Goal: Transaction & Acquisition: Register for event/course

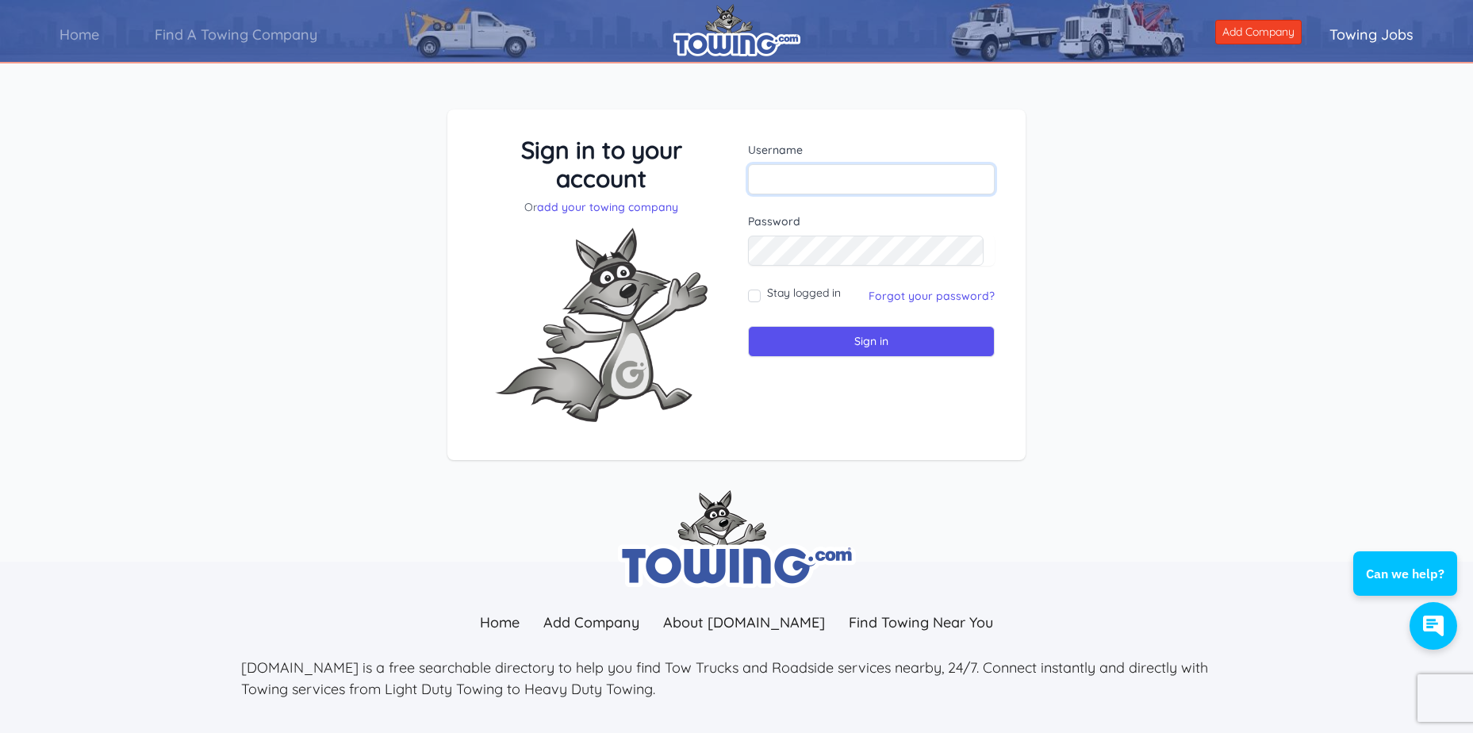
click at [813, 177] on input "text" at bounding box center [871, 179] width 247 height 30
click at [627, 209] on link "add your towing company" at bounding box center [607, 207] width 141 height 14
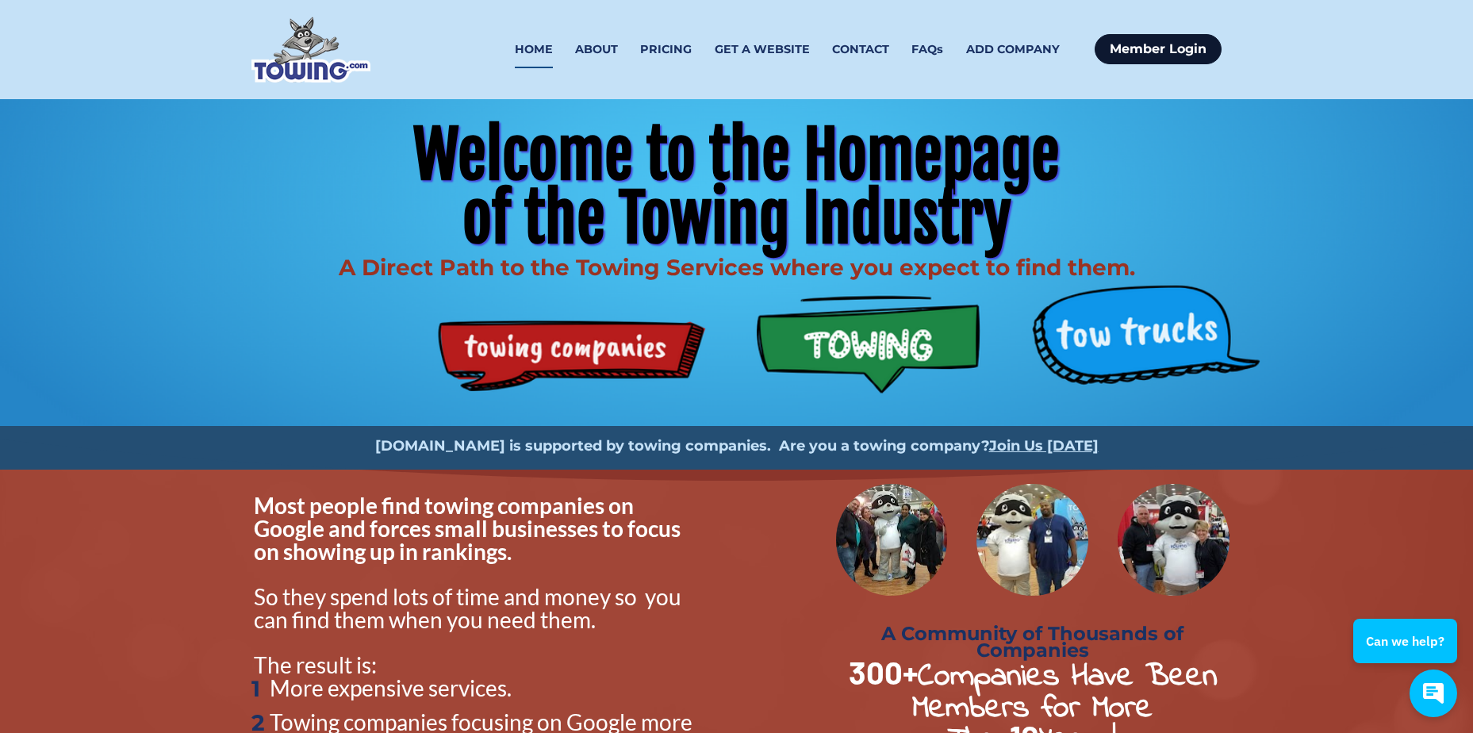
click at [1151, 45] on link "Member Login" at bounding box center [1158, 49] width 127 height 30
click at [666, 51] on link "PRICING" at bounding box center [666, 49] width 52 height 37
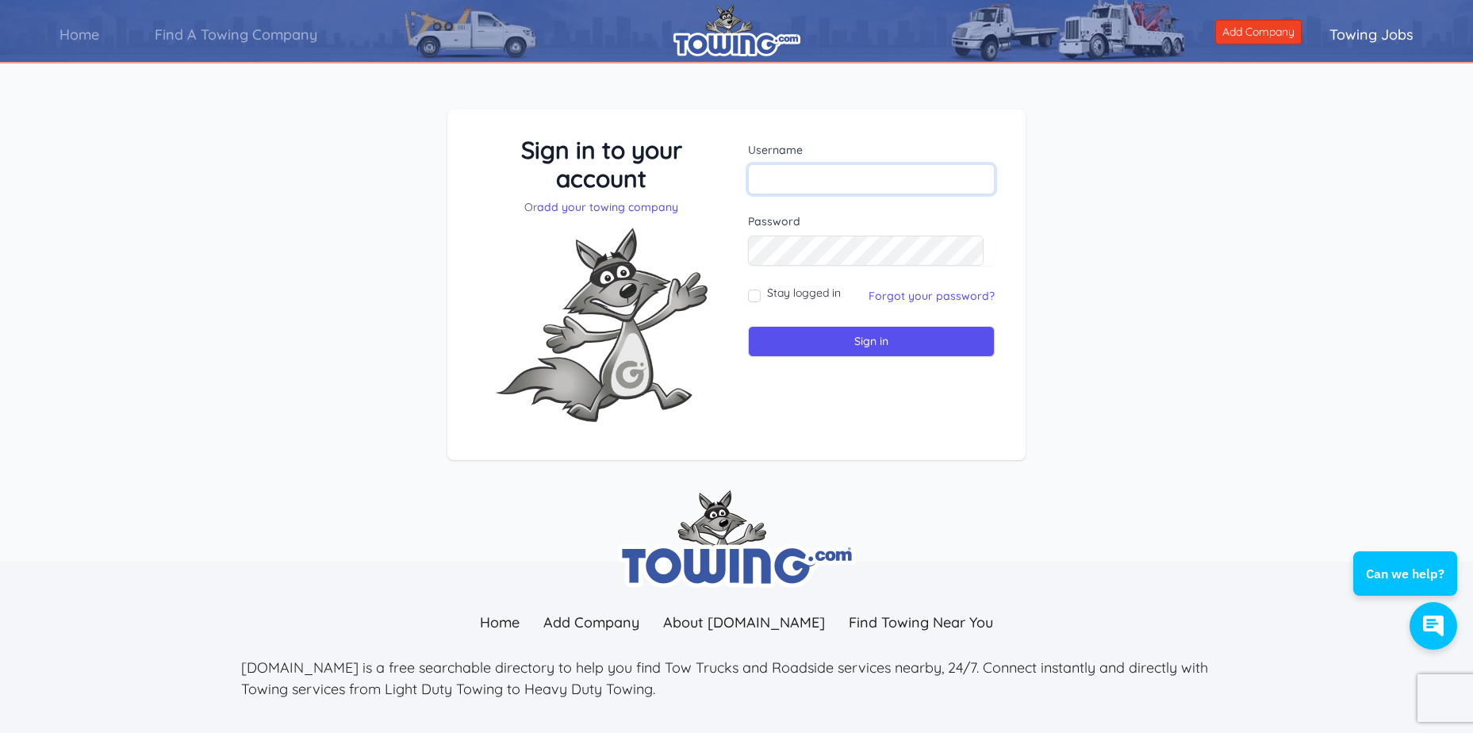
click at [800, 171] on input "text" at bounding box center [871, 179] width 247 height 30
type input "payables@hananiaautos.com"
click at [639, 209] on link "add your towing company" at bounding box center [607, 207] width 141 height 14
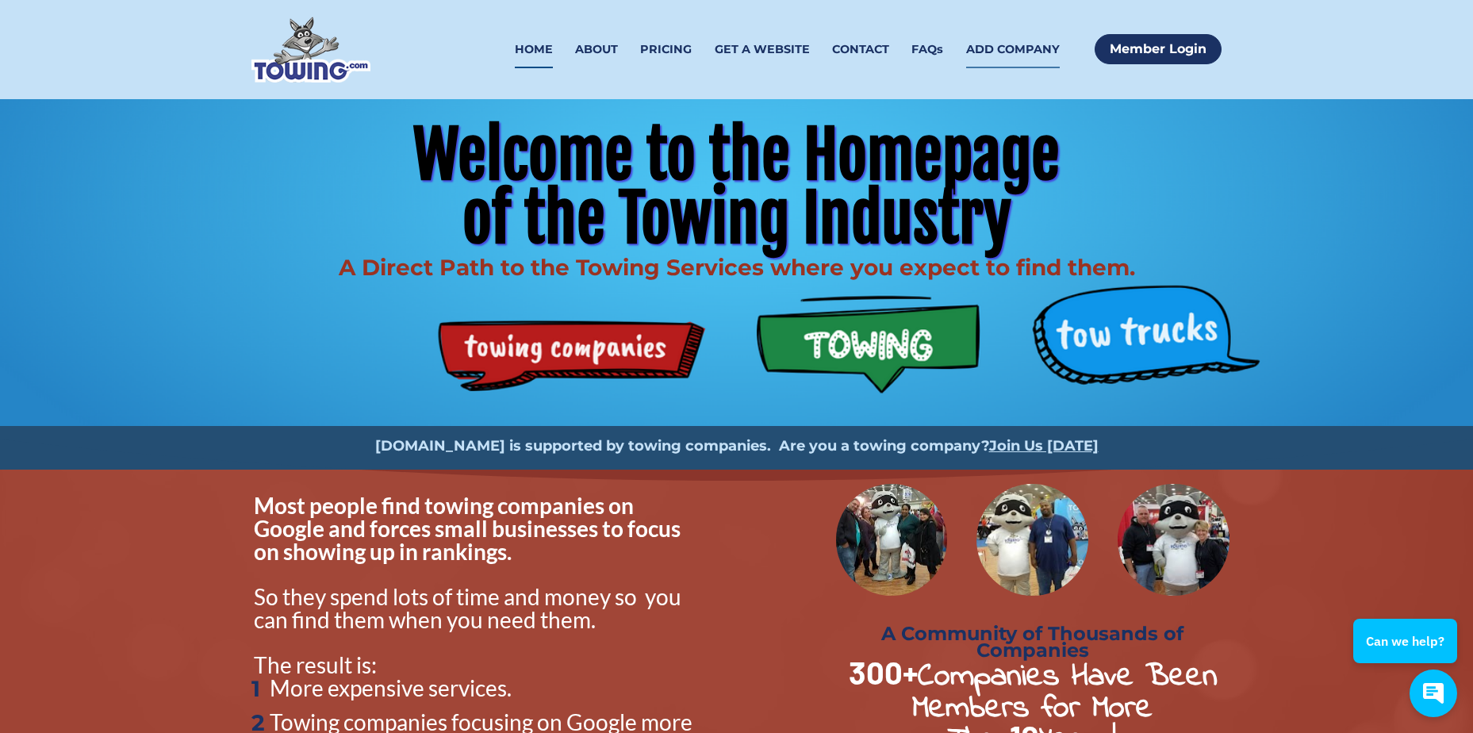
click at [988, 46] on link "ADD COMPANY" at bounding box center [1013, 49] width 94 height 37
click at [604, 47] on link "ABOUT" at bounding box center [596, 49] width 43 height 37
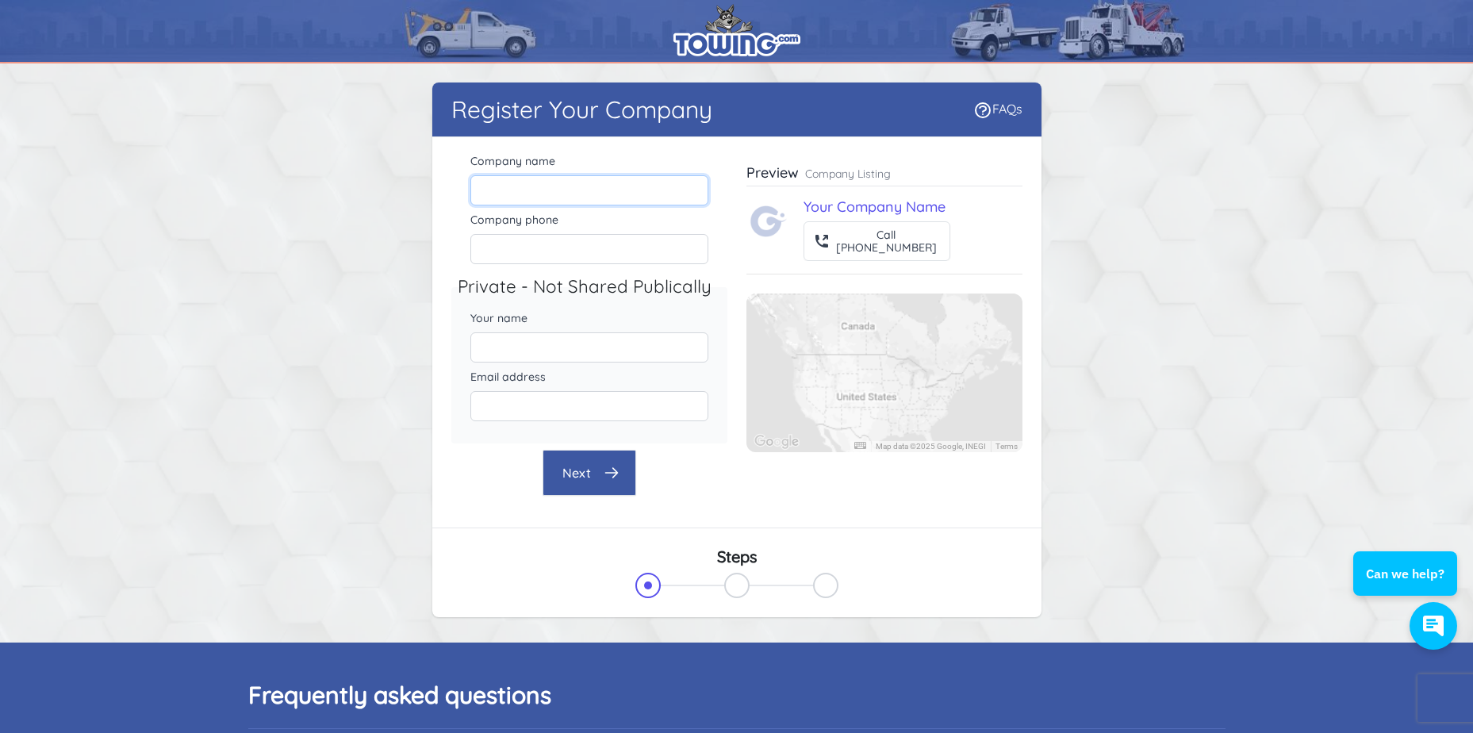
click at [555, 186] on input "Company name" at bounding box center [589, 190] width 238 height 30
type input "HANANIA AUTOS"
type input "9047771600"
type input "Hanania Auto Group Hanania Auto Group Hanania Auto Group"
type input "payables@hananiaautos.com"
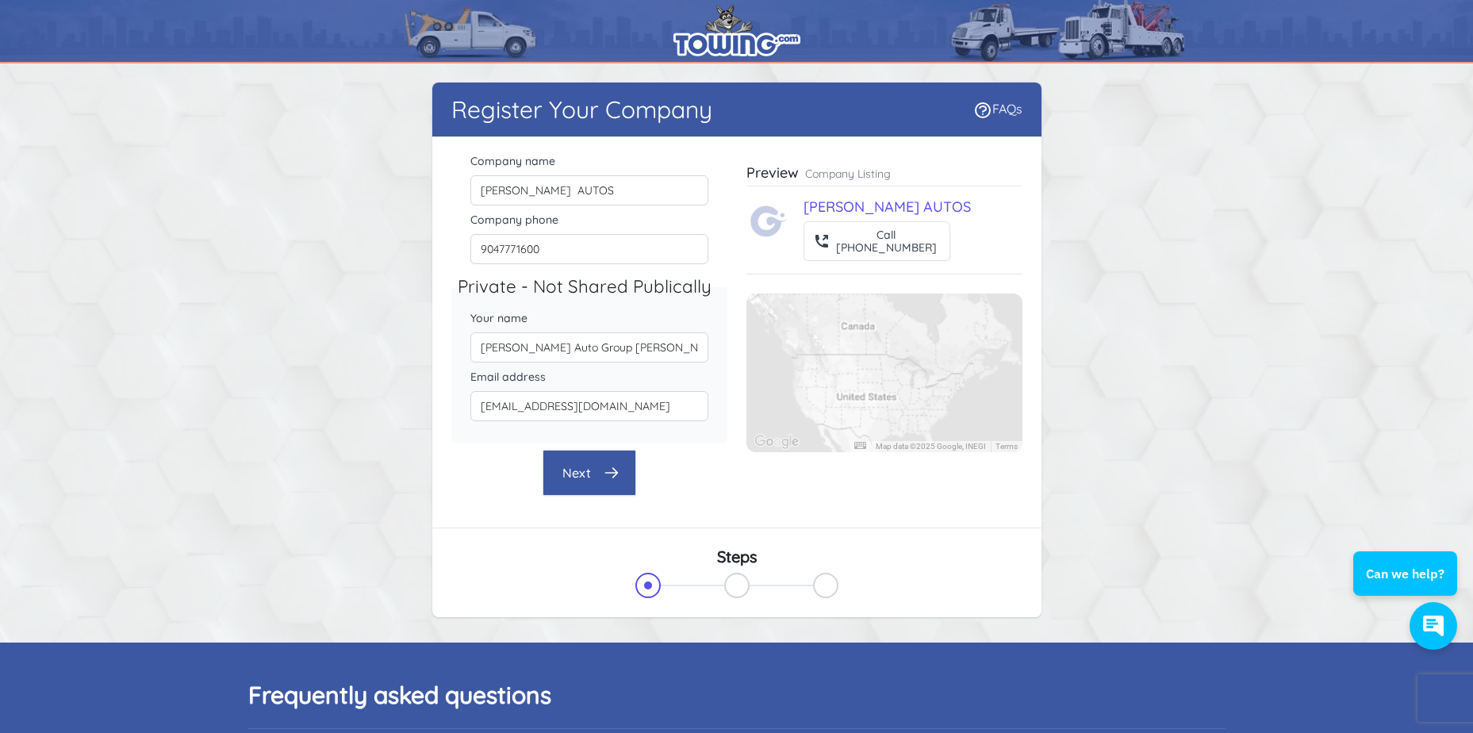
click at [576, 474] on button "Next" at bounding box center [590, 473] width 94 height 46
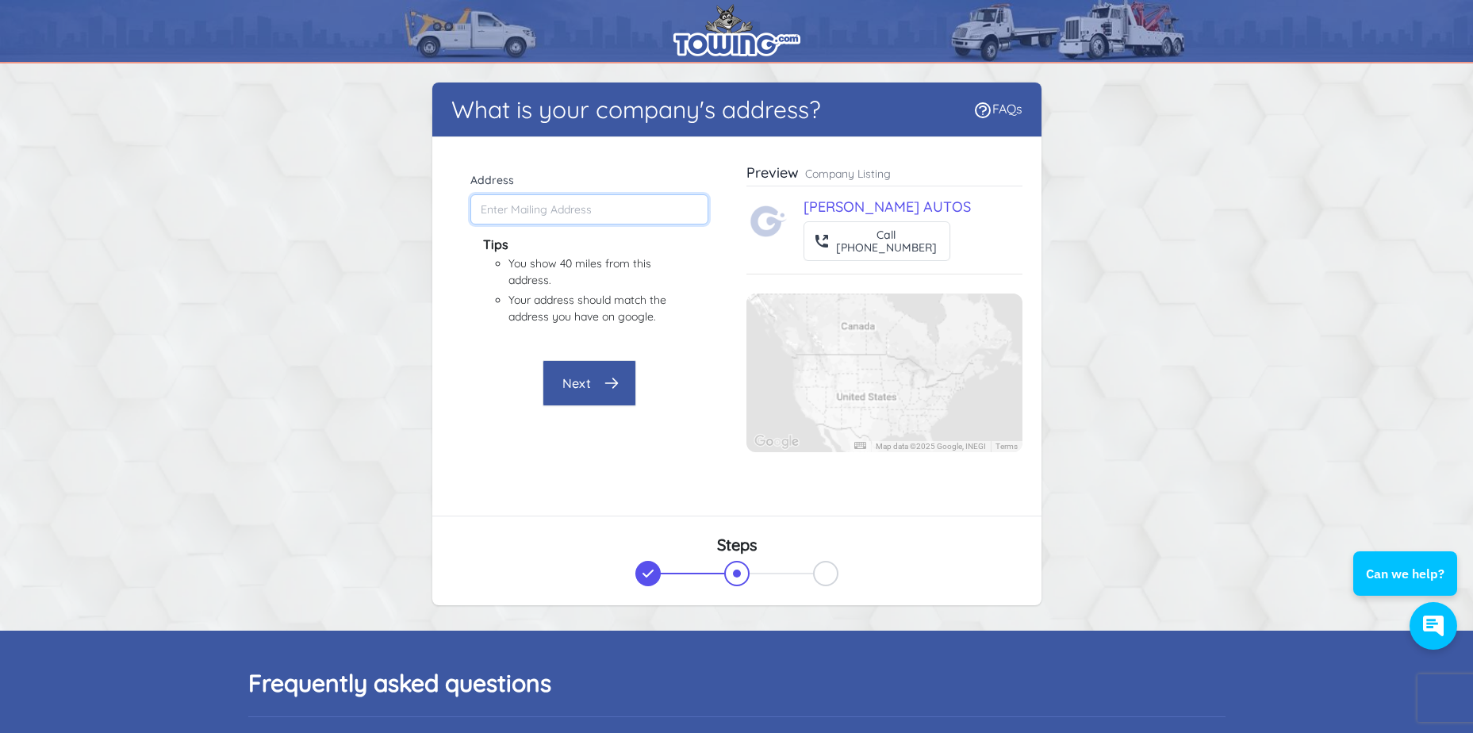
click at [561, 210] on input "Address" at bounding box center [589, 209] width 238 height 30
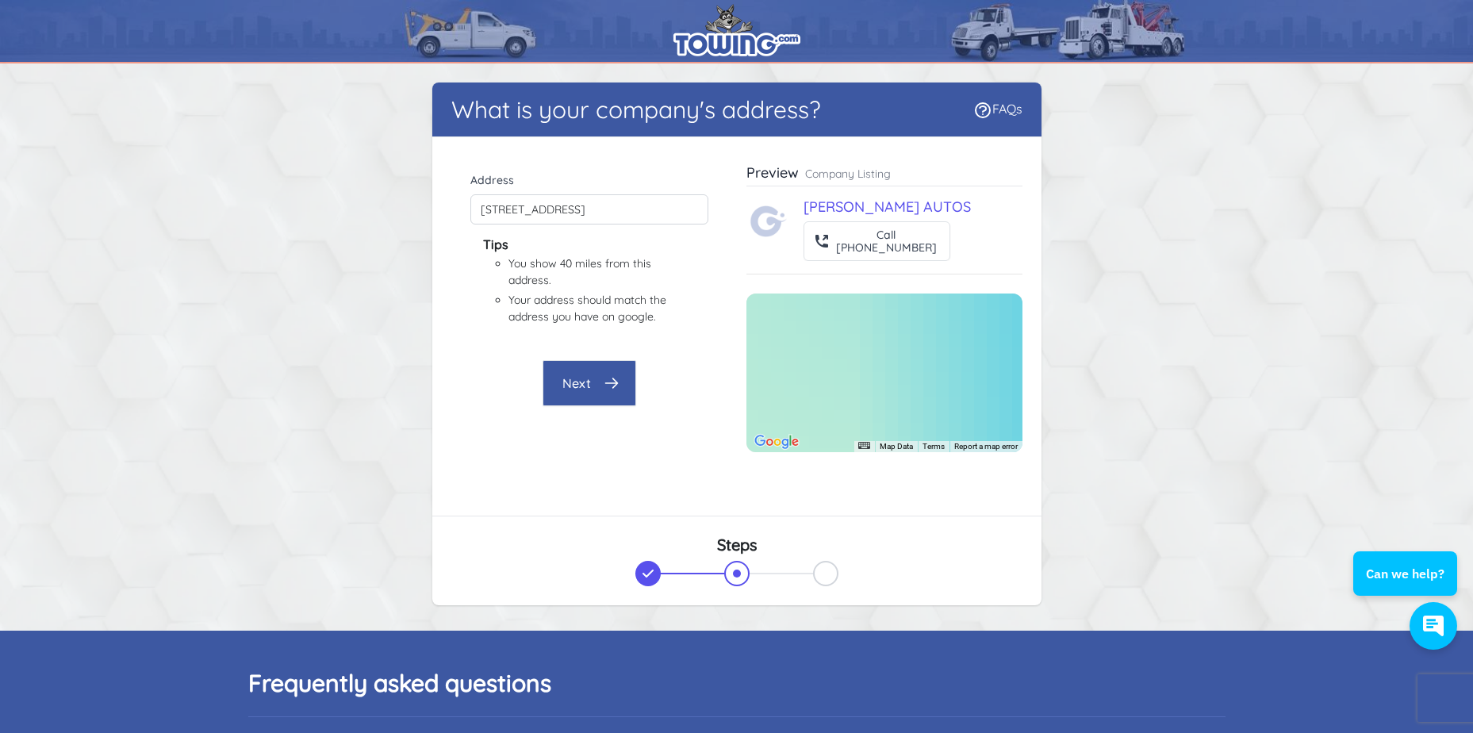
type input "2250 U.S. Rte 1, St. Augustine, FL 32086, USA"
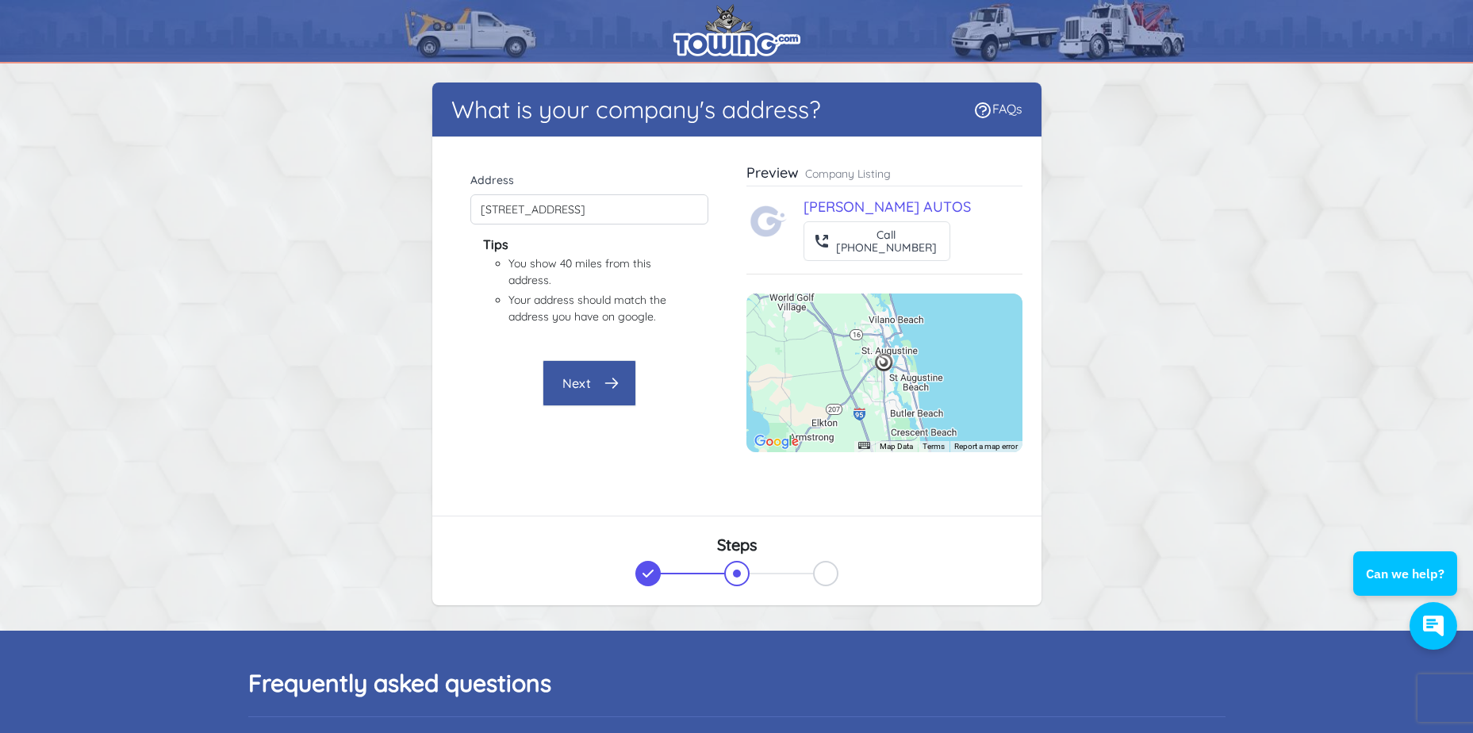
click at [593, 388] on button "Next" at bounding box center [590, 383] width 94 height 46
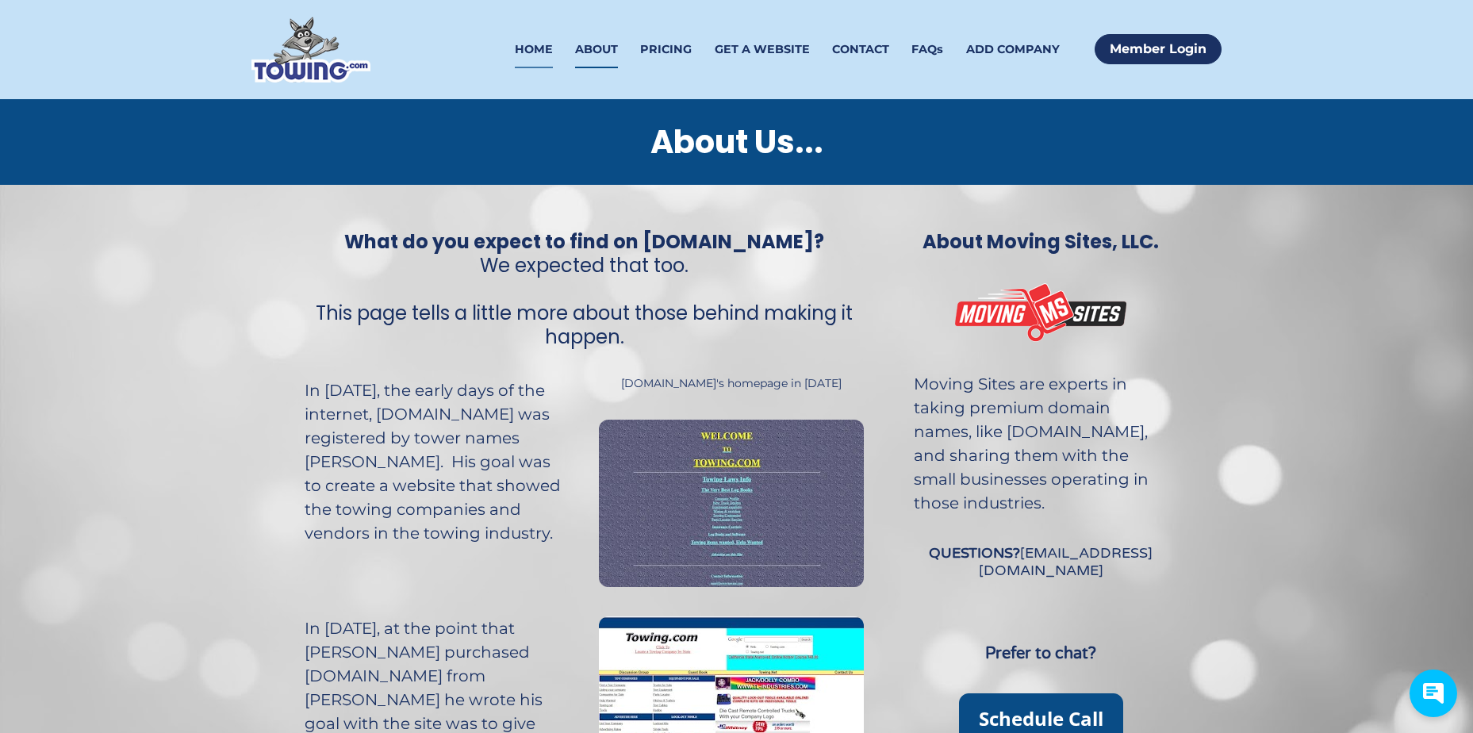
click at [543, 49] on link "HOME" at bounding box center [534, 49] width 38 height 37
